Goal: Check status: Check status

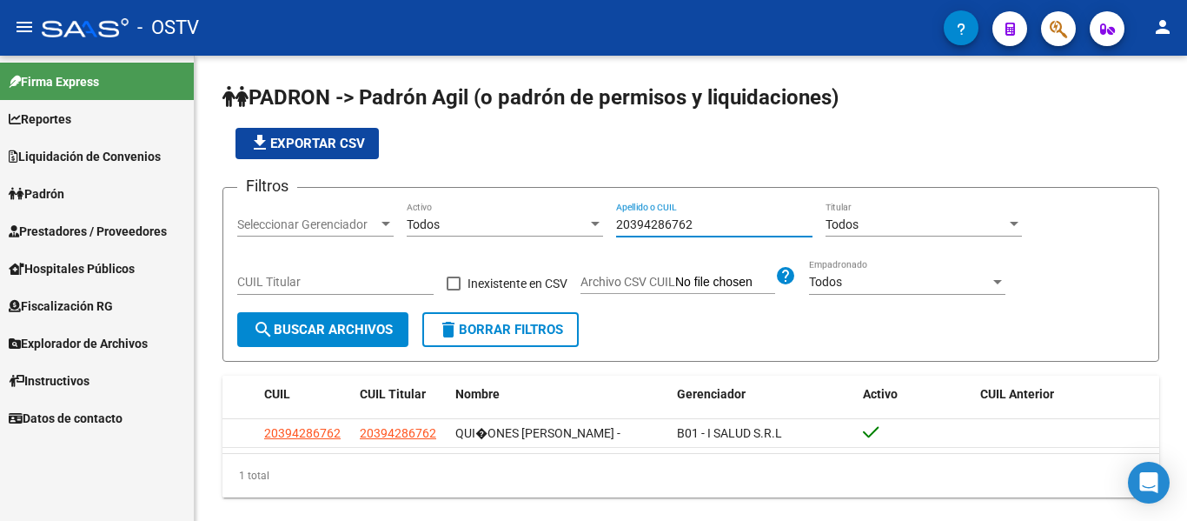
click at [57, 177] on link "Padrón" at bounding box center [97, 193] width 194 height 37
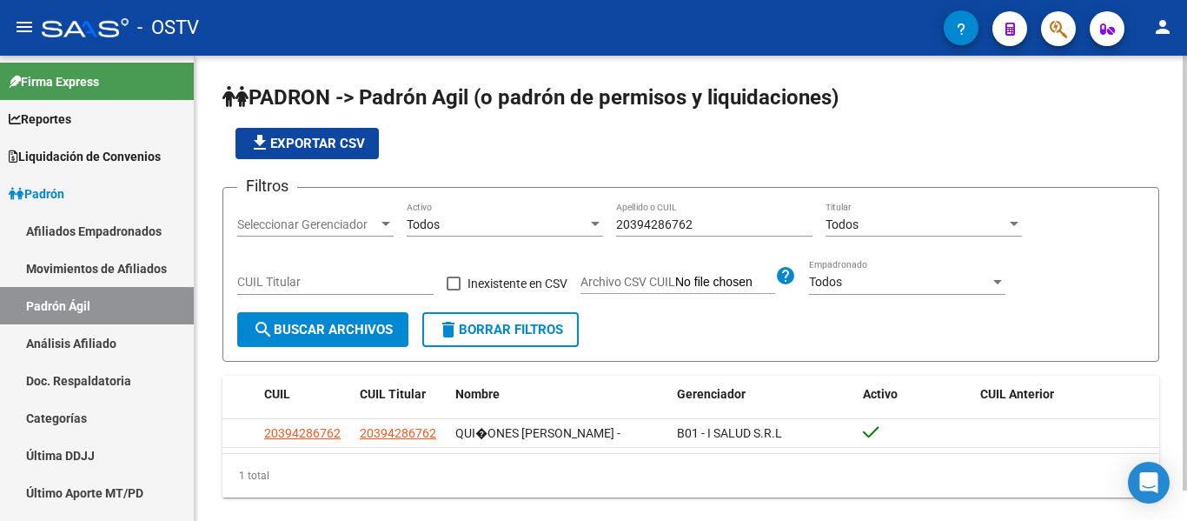
click at [708, 227] on input "20394286762" at bounding box center [714, 224] width 196 height 15
type input "2"
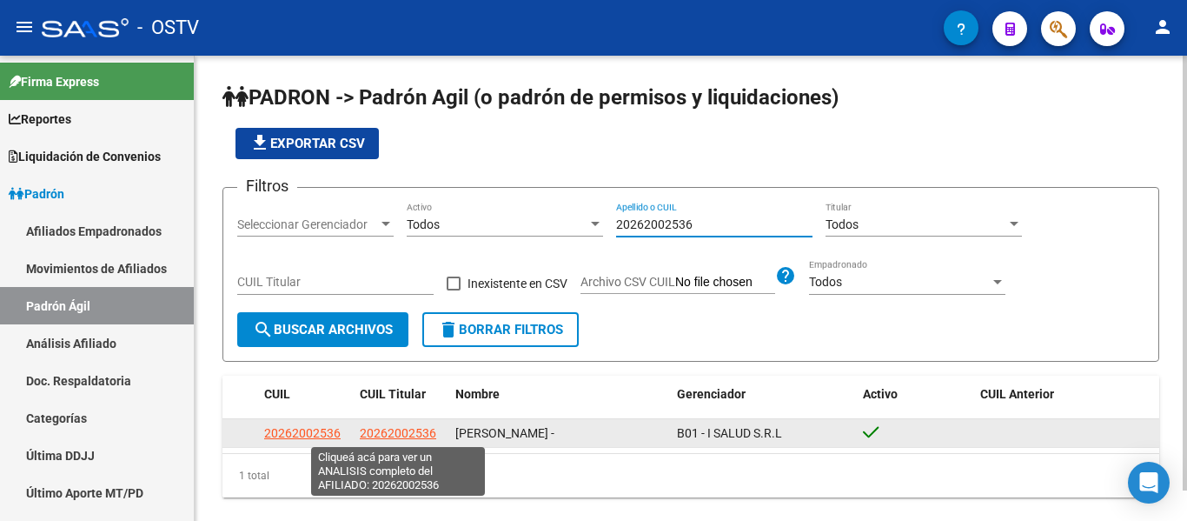
type input "20262002536"
click at [403, 438] on span "20262002536" at bounding box center [398, 433] width 76 height 14
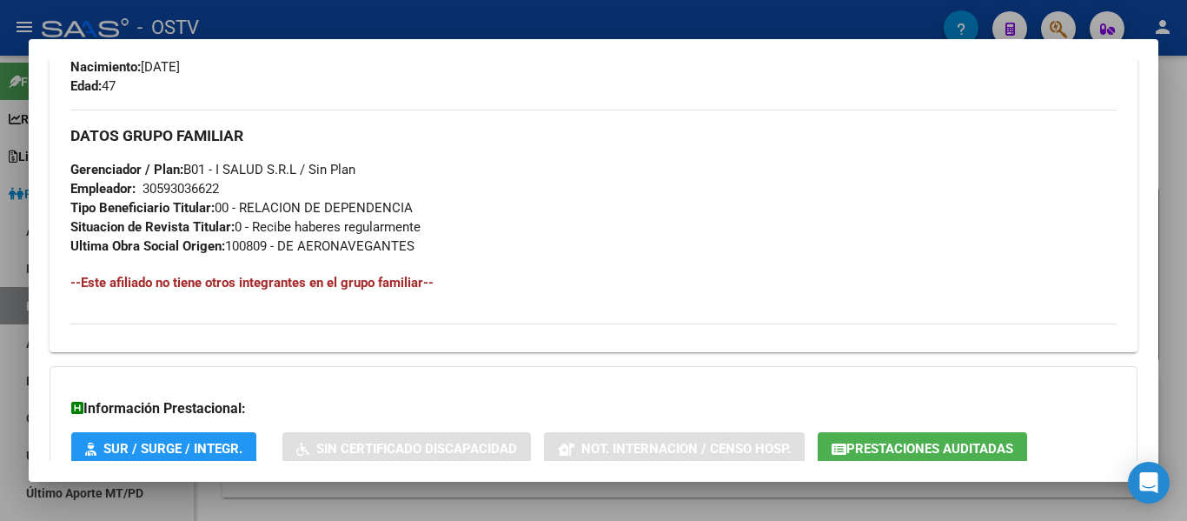
scroll to position [902, 0]
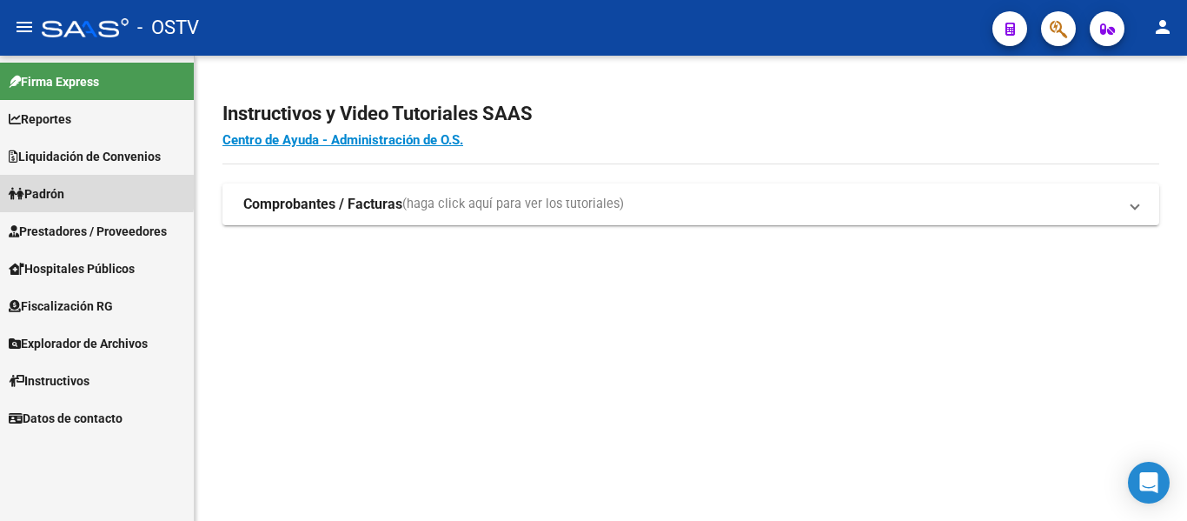
click at [55, 188] on span "Padrón" at bounding box center [37, 193] width 56 height 19
click at [55, 189] on span "Padrón" at bounding box center [37, 193] width 56 height 19
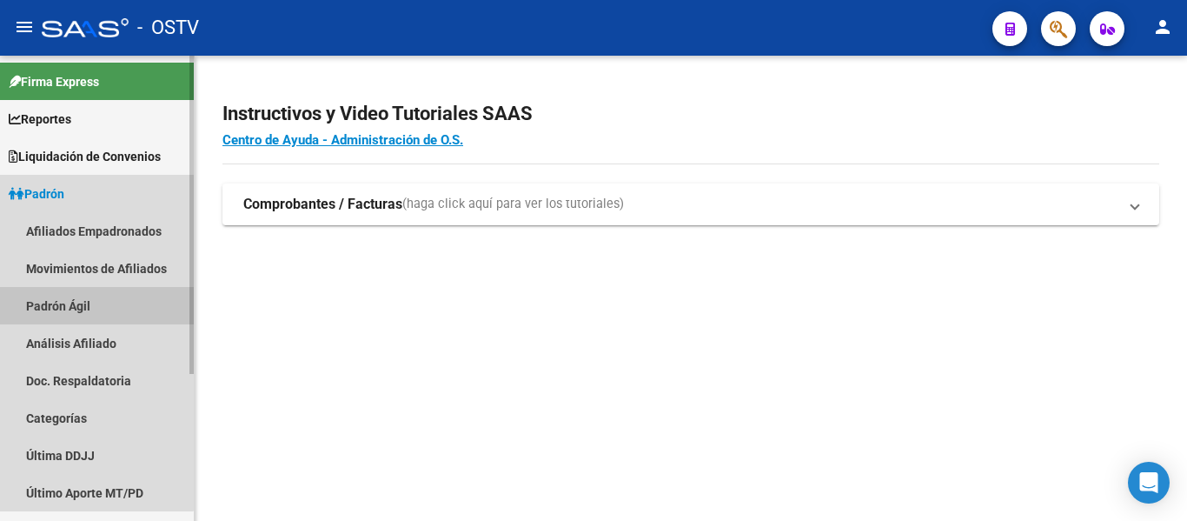
click at [56, 298] on link "Padrón Ágil" at bounding box center [97, 305] width 194 height 37
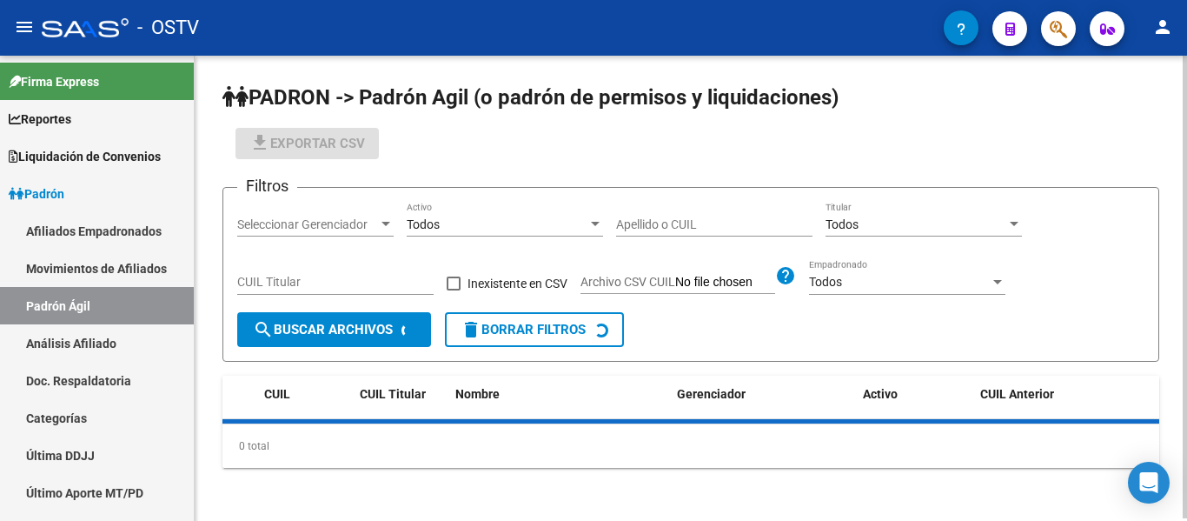
click at [619, 217] on input "Apellido o CUIL" at bounding box center [714, 224] width 196 height 15
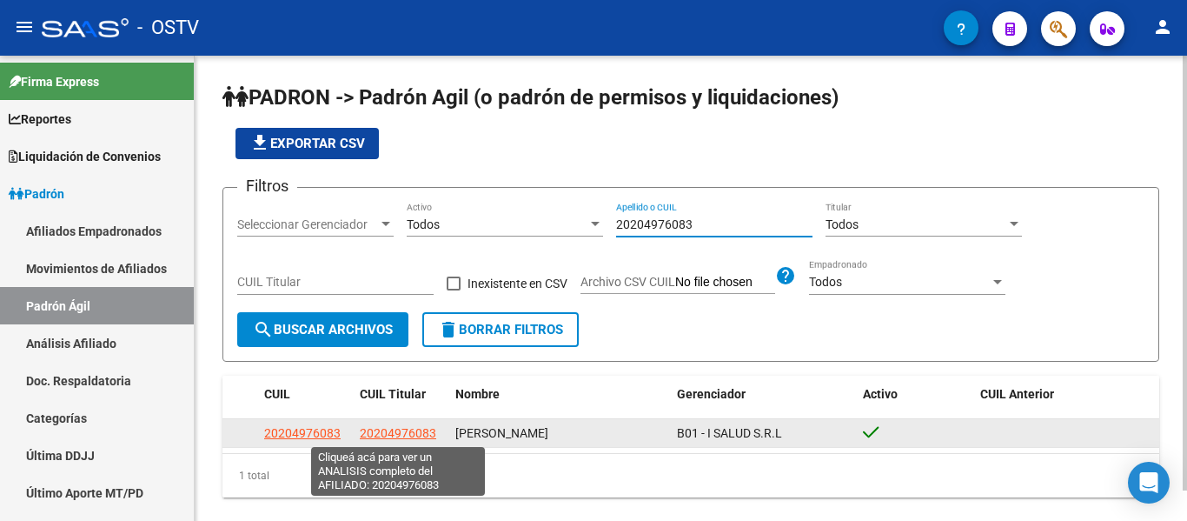
type input "20204976083"
click at [414, 437] on span "20204976083" at bounding box center [398, 433] width 76 height 14
type textarea "20204976083"
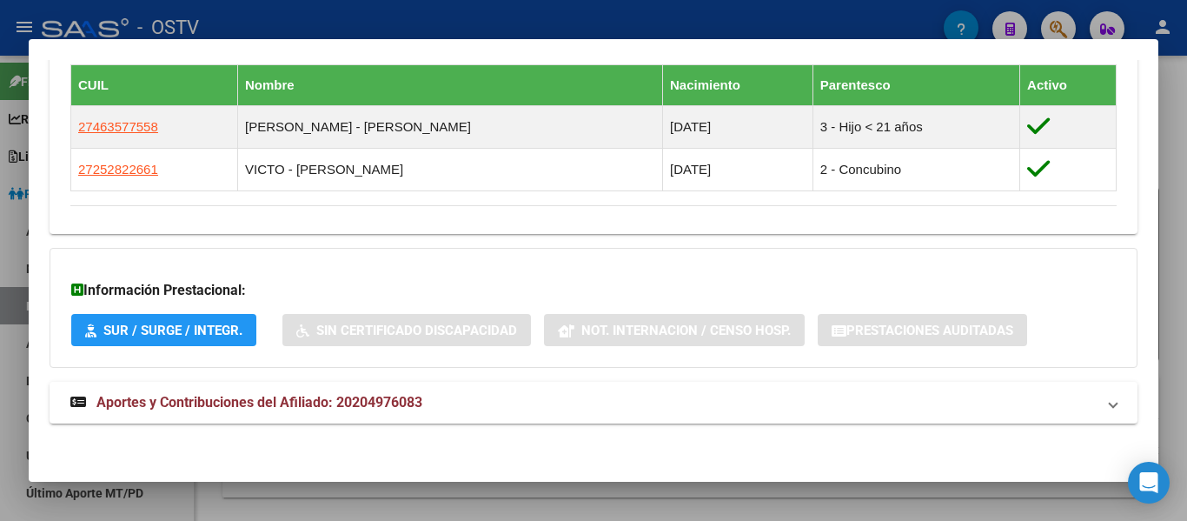
scroll to position [707, 0]
